Goal: Task Accomplishment & Management: Manage account settings

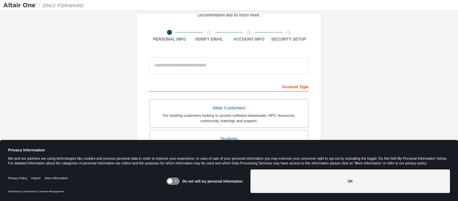
scroll to position [40, 0]
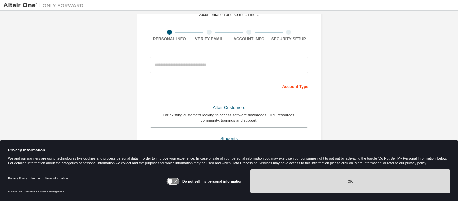
click at [267, 188] on button "OK" at bounding box center [351, 180] width 200 height 23
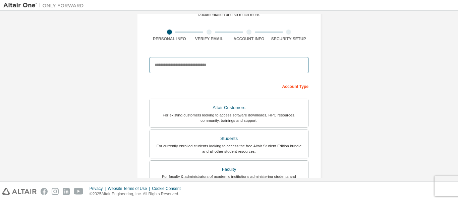
click at [225, 67] on input "email" at bounding box center [229, 65] width 159 height 16
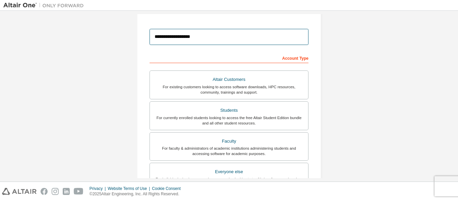
scroll to position [69, 0]
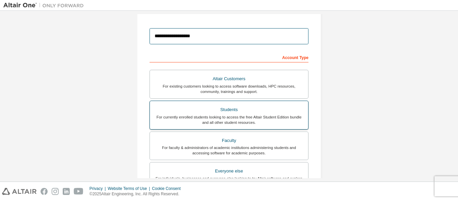
type input "**********"
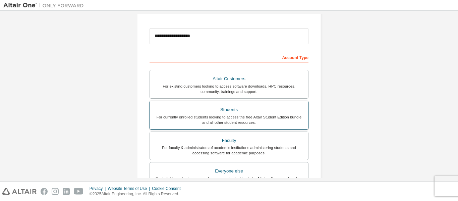
click at [218, 110] on div "Students" at bounding box center [229, 109] width 150 height 9
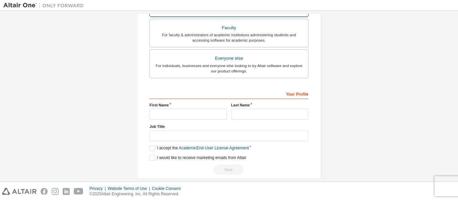
scroll to position [183, 0]
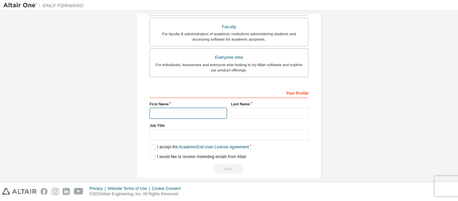
click at [218, 110] on input "text" at bounding box center [189, 113] width 78 height 11
type input "******"
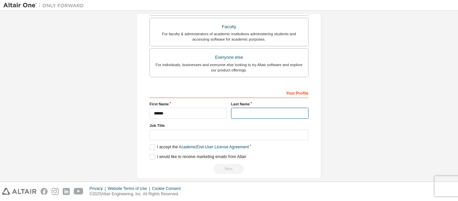
type input "****"
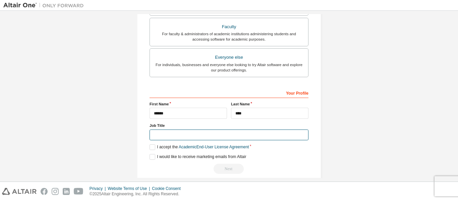
click at [199, 133] on input "text" at bounding box center [229, 135] width 159 height 11
type input "*"
type input "**********"
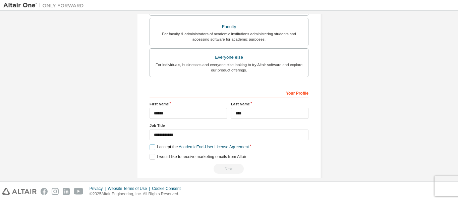
click at [151, 147] on label "I accept the Academic End-User License Agreement" at bounding box center [199, 147] width 99 height 6
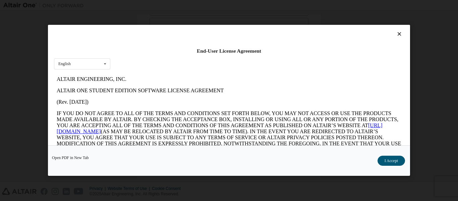
scroll to position [0, 0]
click at [392, 160] on button "I Accept" at bounding box center [392, 161] width 28 height 10
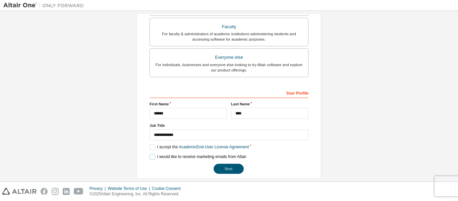
click at [151, 158] on label "I would like to receive marketing emails from Altair" at bounding box center [198, 157] width 97 height 6
click at [218, 168] on button "Next" at bounding box center [229, 169] width 30 height 10
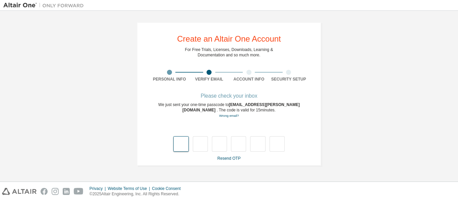
type input "*"
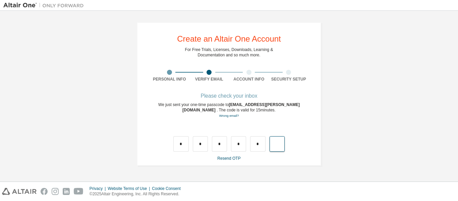
type input "*"
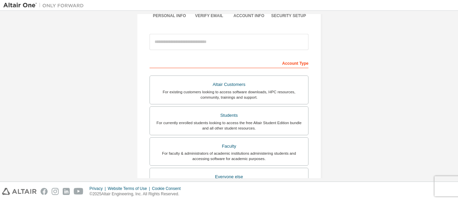
scroll to position [64, 0]
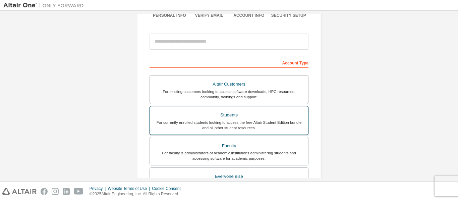
click at [226, 120] on div "For currently enrolled students looking to access the free Altair Student Editi…" at bounding box center [229, 125] width 150 height 11
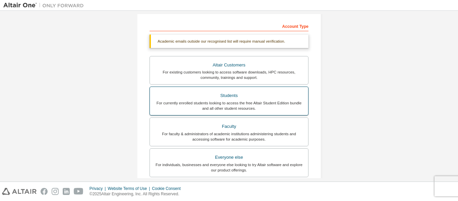
scroll to position [106, 0]
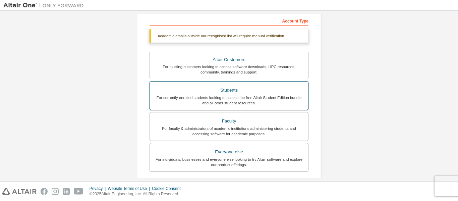
click at [237, 99] on div "For currently enrolled students looking to access the free Altair Student Editi…" at bounding box center [229, 100] width 150 height 11
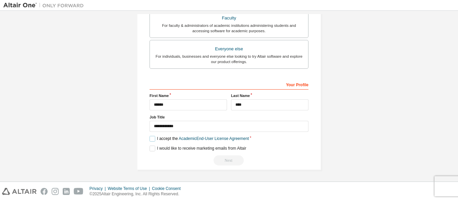
click at [150, 137] on label "I accept the Academic End-User License Agreement" at bounding box center [199, 139] width 99 height 6
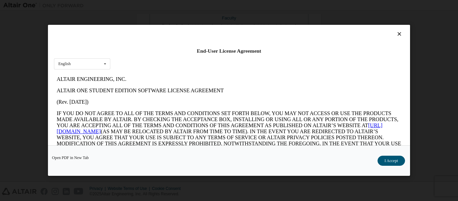
scroll to position [0, 0]
click at [389, 158] on button "I Accept" at bounding box center [392, 161] width 28 height 10
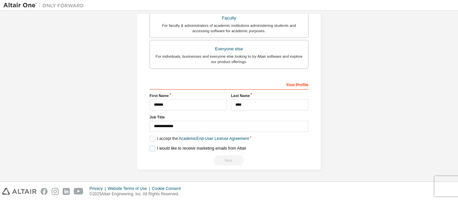
click at [150, 149] on label "I would like to receive marketing emails from Altair" at bounding box center [198, 149] width 97 height 6
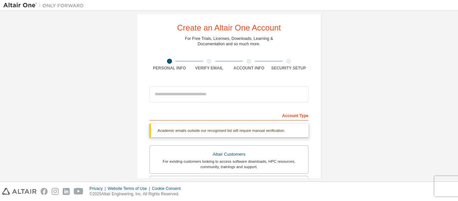
scroll to position [11, 0]
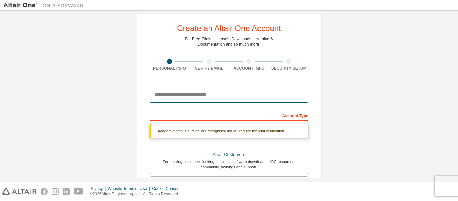
click at [250, 95] on input "email" at bounding box center [229, 95] width 159 height 16
type input "**********"
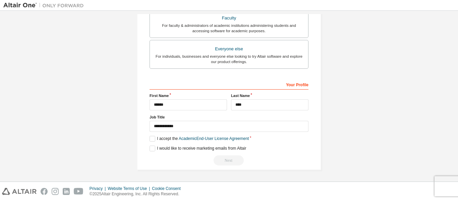
scroll to position [213, 0]
click at [223, 159] on div "Next" at bounding box center [229, 160] width 159 height 10
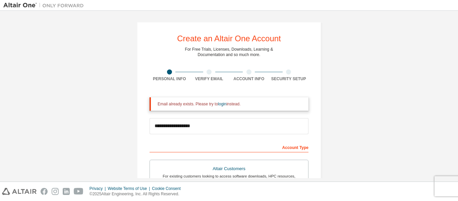
scroll to position [0, 0]
click at [218, 105] on link "login" at bounding box center [222, 104] width 8 height 5
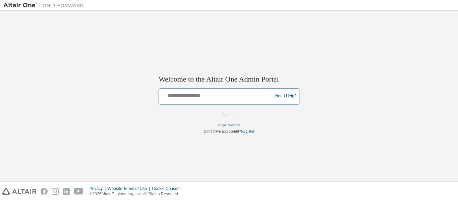
click at [218, 96] on input "text" at bounding box center [217, 95] width 110 height 10
type input "**********"
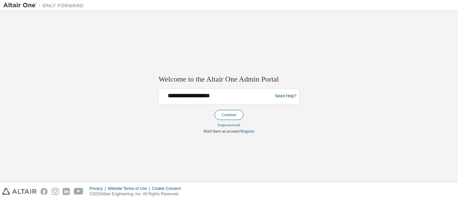
click at [234, 118] on button "Continue" at bounding box center [229, 115] width 29 height 10
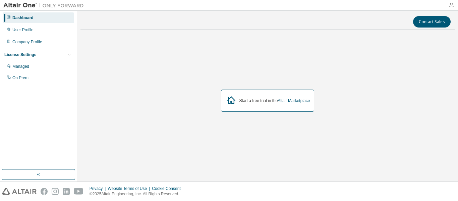
click at [452, 6] on icon "button" at bounding box center [451, 4] width 5 height 5
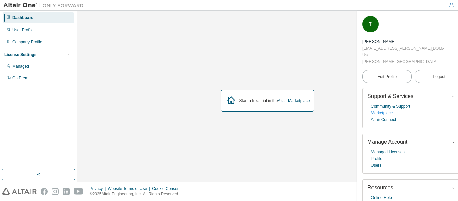
click at [391, 110] on link "Marketplace" at bounding box center [382, 113] width 22 height 7
